Goal: Information Seeking & Learning: Learn about a topic

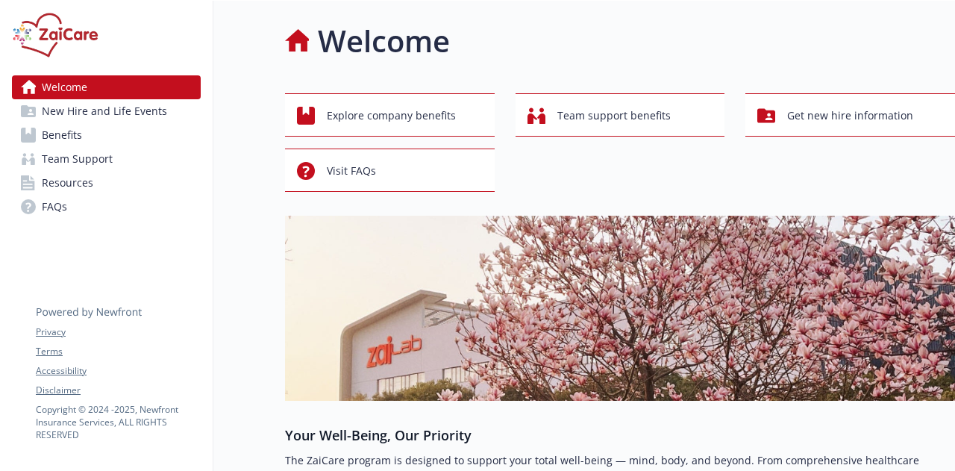
click at [72, 198] on link "FAQs" at bounding box center [106, 207] width 189 height 24
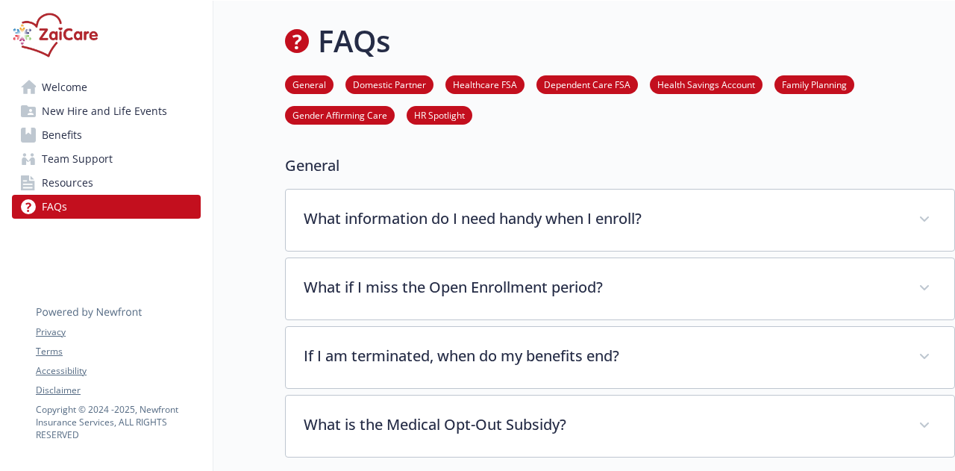
click at [295, 83] on link "General" at bounding box center [309, 84] width 48 height 14
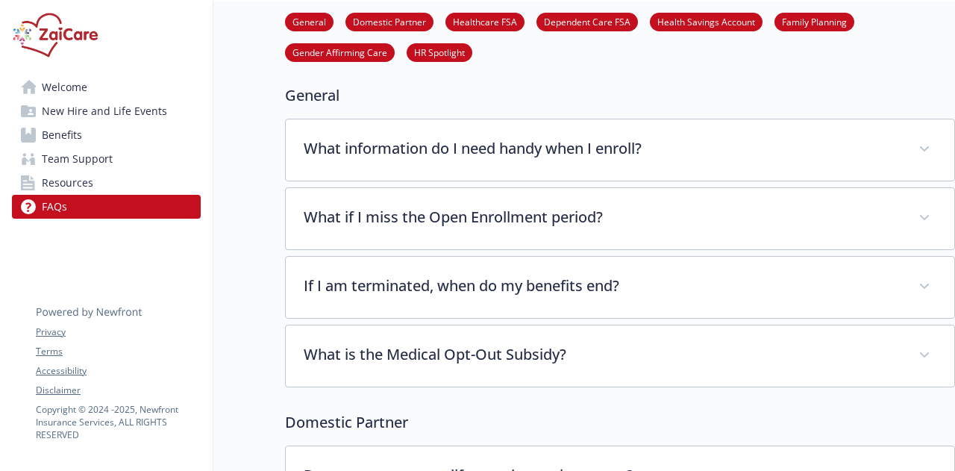
scroll to position [78, 11]
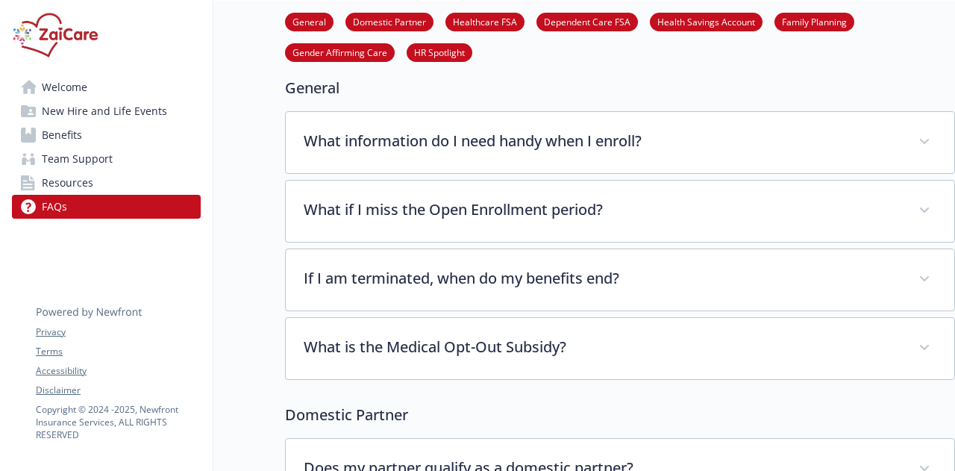
click at [48, 134] on span "Benefits" at bounding box center [62, 135] width 40 height 24
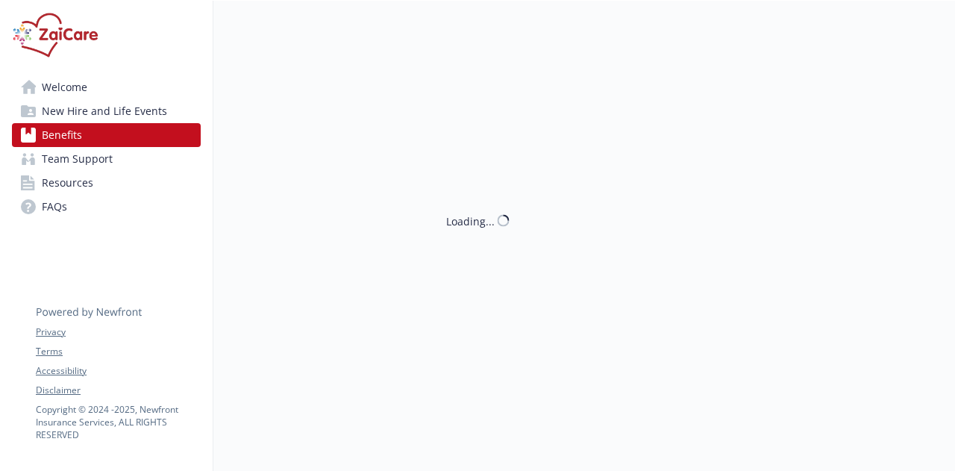
scroll to position [78, 11]
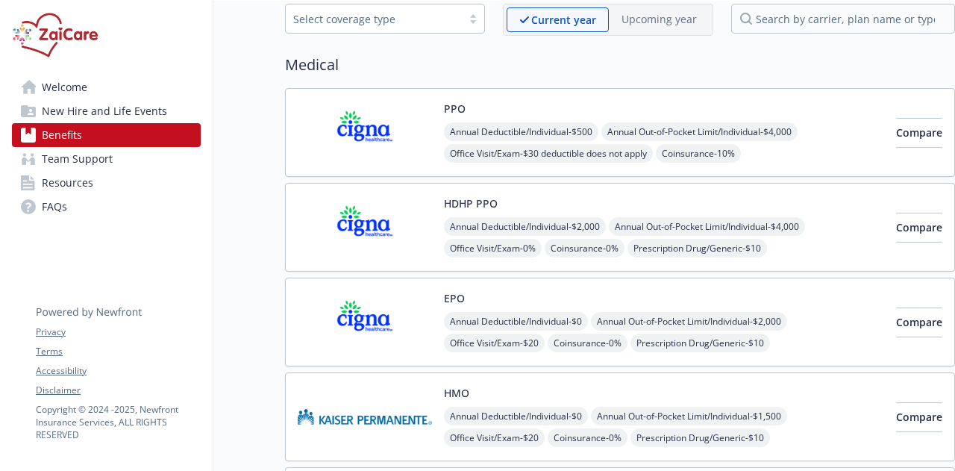
click at [444, 104] on button "PPO" at bounding box center [455, 109] width 22 height 16
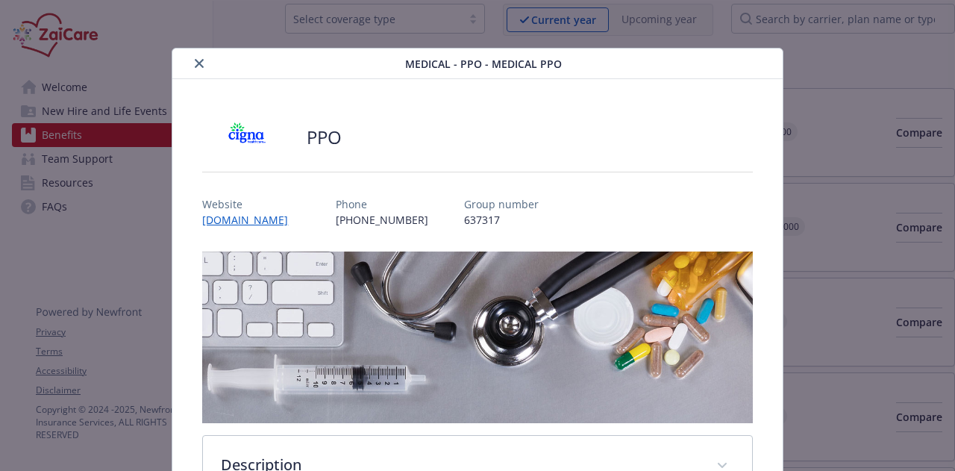
scroll to position [45, 0]
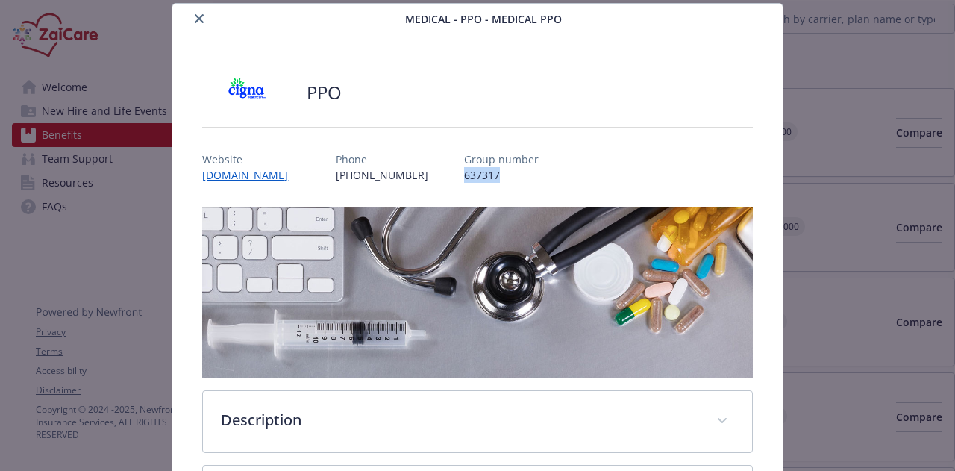
drag, startPoint x: 489, startPoint y: 174, endPoint x: 448, endPoint y: 175, distance: 41.8
click at [464, 175] on p "637317" at bounding box center [501, 175] width 75 height 16
copy p "637317"
click at [199, 20] on icon "close" at bounding box center [199, 18] width 9 height 9
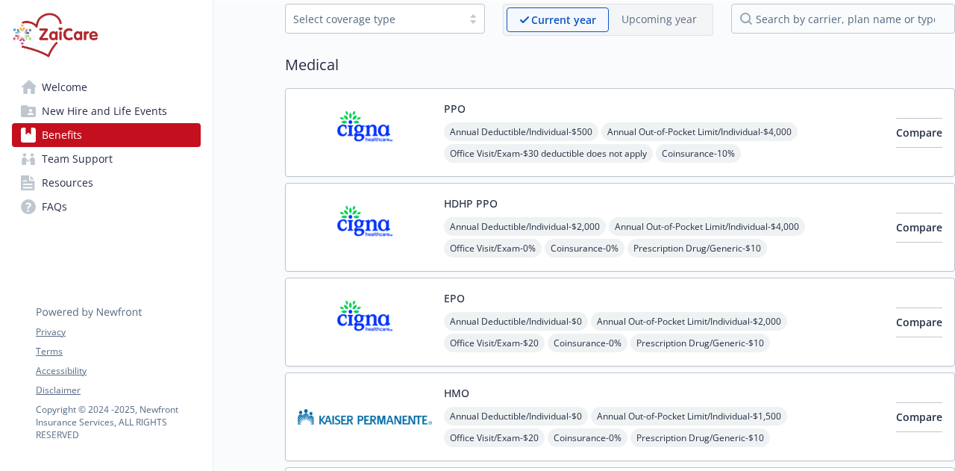
click at [334, 227] on img at bounding box center [365, 226] width 134 height 63
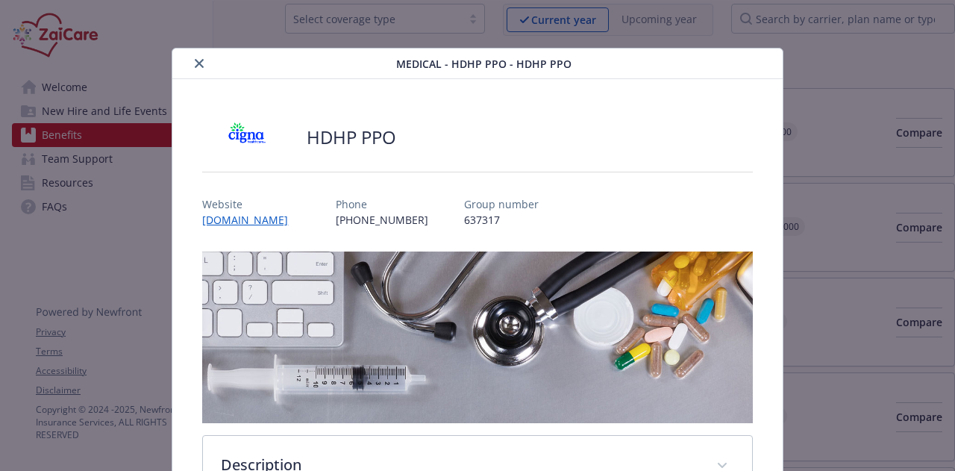
scroll to position [45, 0]
